Goal: Transaction & Acquisition: Purchase product/service

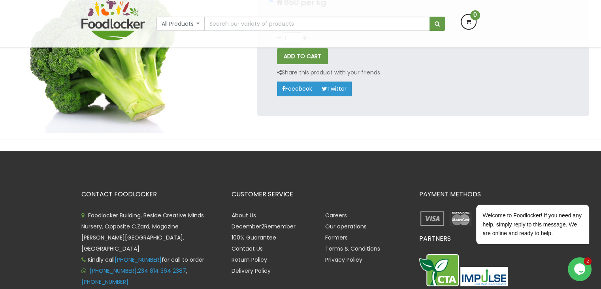
click at [471, 23] on icon at bounding box center [469, 22] width 14 height 14
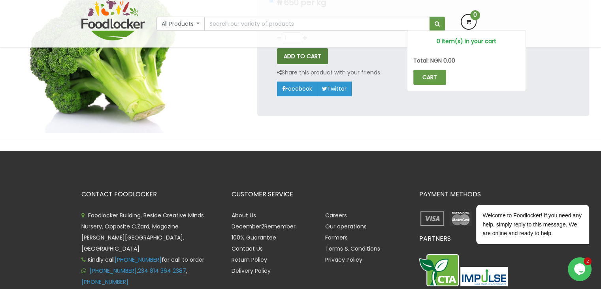
click at [304, 60] on button "ADD TO CART" at bounding box center [302, 56] width 51 height 16
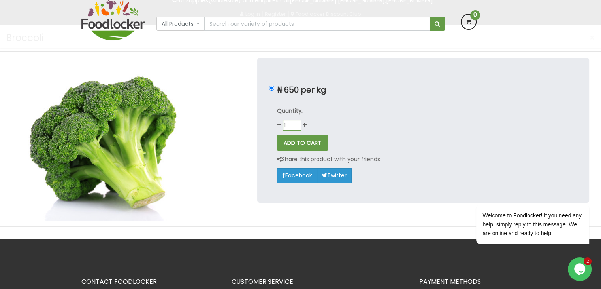
scroll to position [79, 0]
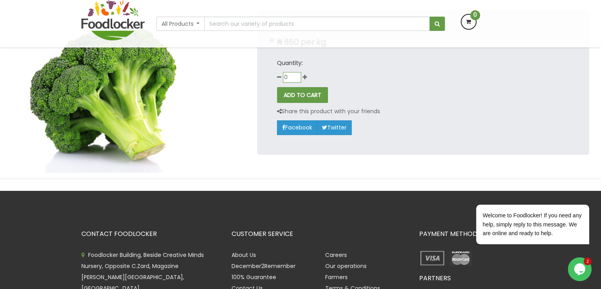
click at [297, 80] on input "0" at bounding box center [292, 77] width 18 height 11
type input "1"
click at [296, 74] on input "1" at bounding box center [292, 77] width 18 height 11
click at [296, 75] on input "1" at bounding box center [292, 77] width 18 height 11
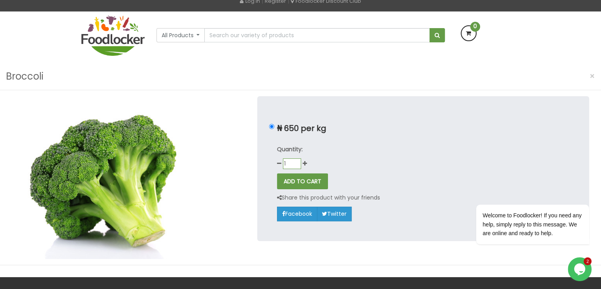
scroll to position [40, 0]
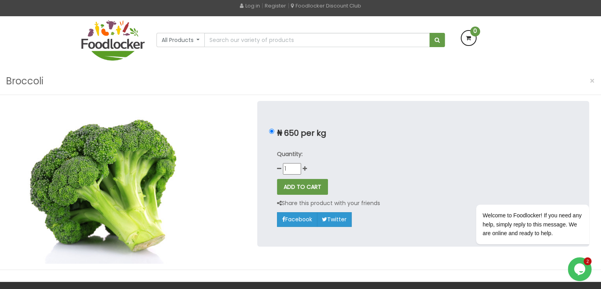
click at [367, 159] on div "Quantity: 1" at bounding box center [423, 161] width 293 height 25
click at [306, 183] on button "ADD TO CART" at bounding box center [302, 187] width 51 height 16
click at [585, 272] on icon "Opens Chat This icon Opens the chat window." at bounding box center [580, 268] width 13 height 13
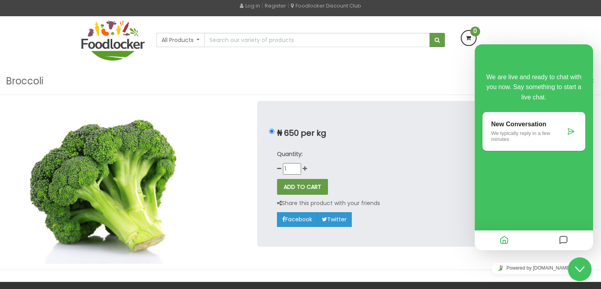
click at [530, 132] on p "We typically reply in a few minutes" at bounding box center [528, 136] width 74 height 12
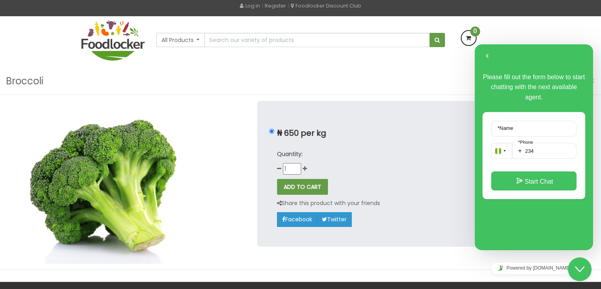
scroll to position [0, 0]
